Goal: Find contact information: Find contact information

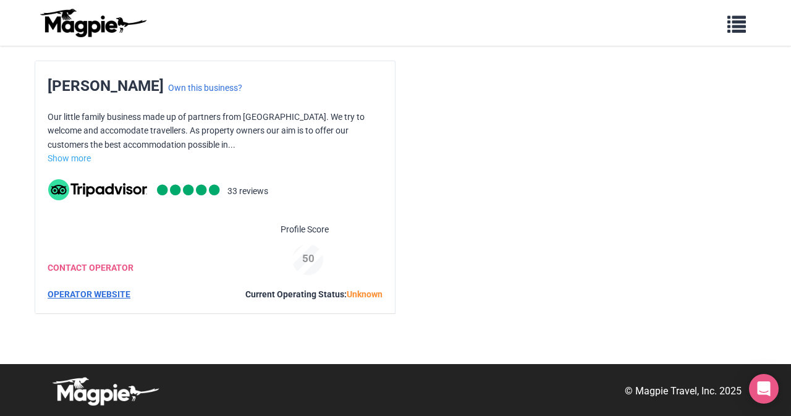
click at [88, 296] on link "OPERATOR WEBSITE" at bounding box center [89, 294] width 83 height 10
click at [104, 266] on link "CONTACT OPERATOR" at bounding box center [91, 268] width 86 height 10
